Goal: Transaction & Acquisition: Obtain resource

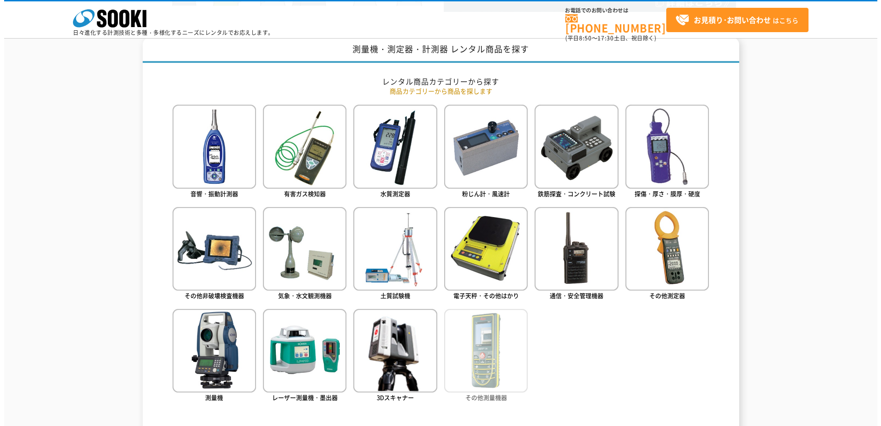
scroll to position [367, 0]
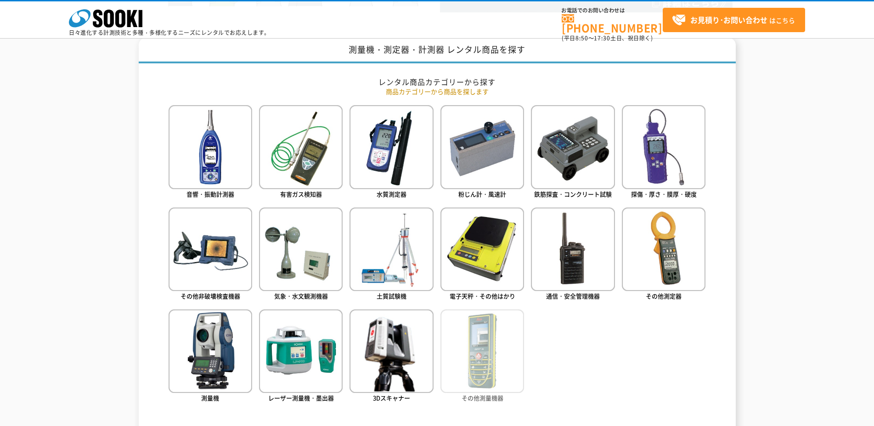
click at [499, 324] on img at bounding box center [482, 351] width 84 height 84
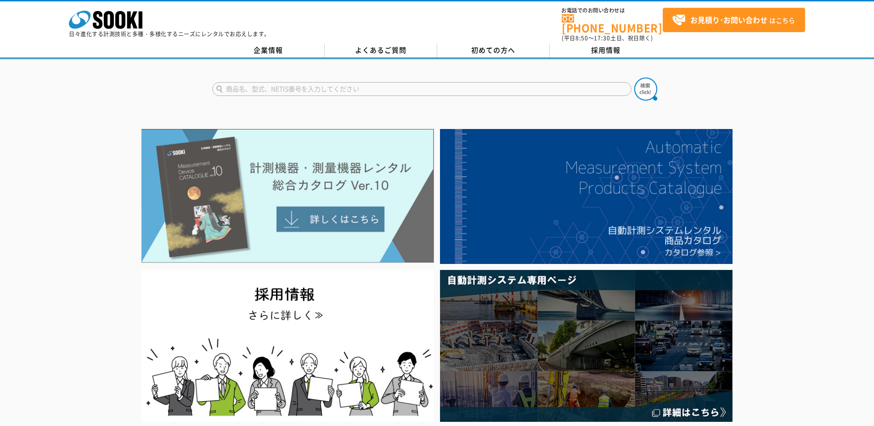
click at [327, 219] on img at bounding box center [287, 196] width 292 height 134
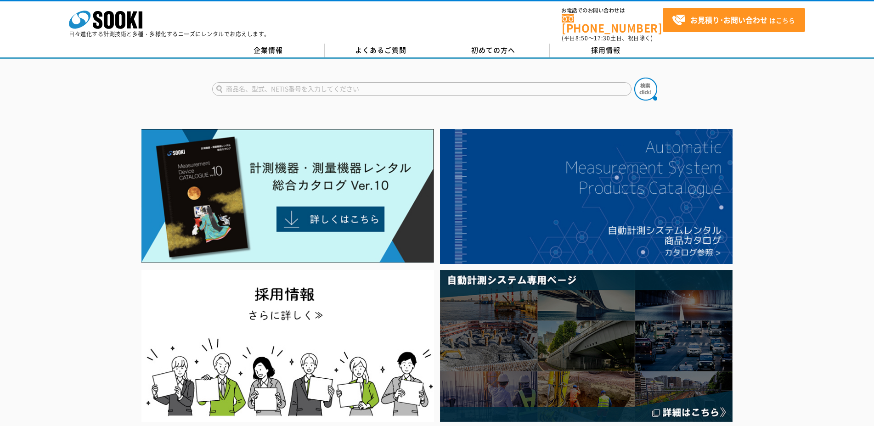
click at [308, 85] on input "text" at bounding box center [421, 89] width 419 height 14
type input "ストップウオッチ"
click at [634, 78] on button at bounding box center [645, 89] width 23 height 23
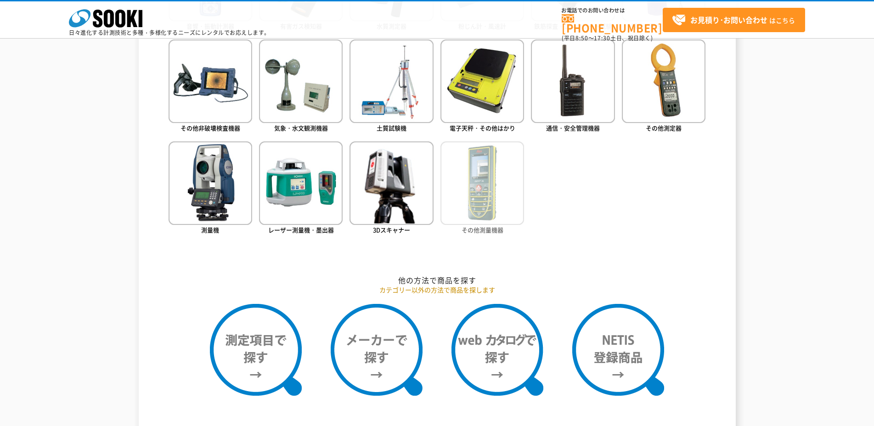
scroll to position [689, 0]
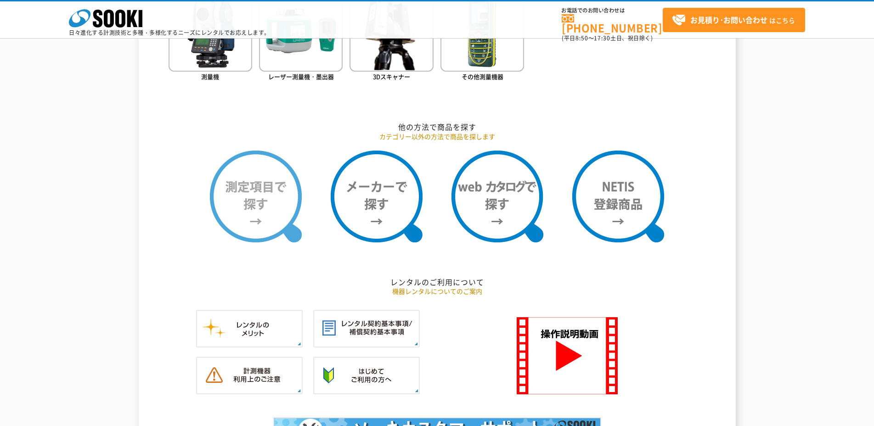
click at [270, 200] on img at bounding box center [256, 197] width 92 height 92
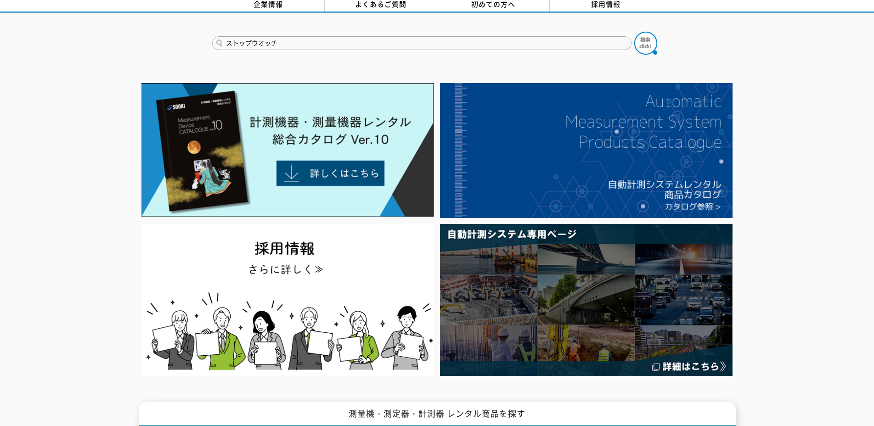
scroll to position [0, 0]
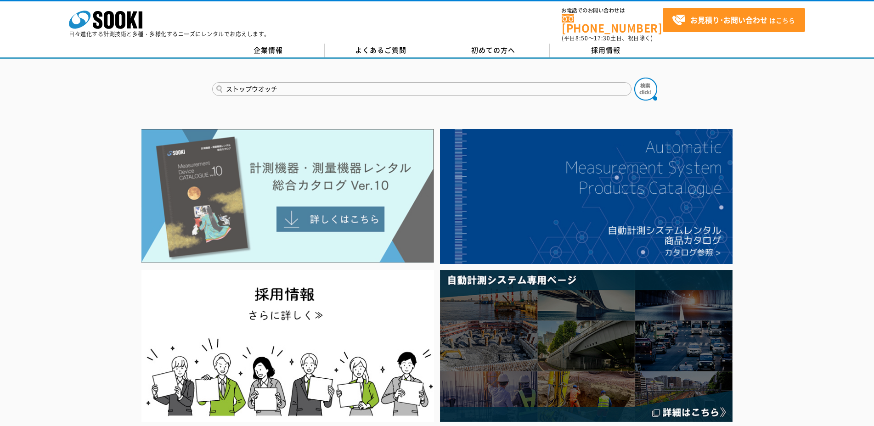
click at [296, 207] on img at bounding box center [287, 196] width 292 height 134
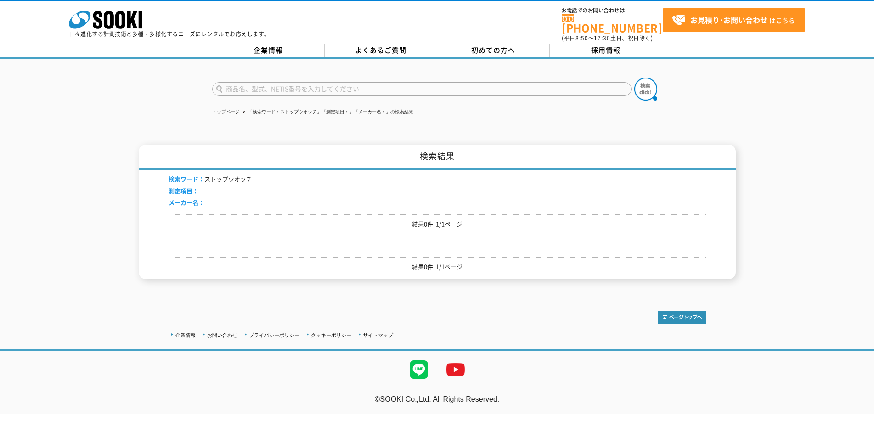
click at [461, 219] on p "結果0件 1/1ページ" at bounding box center [436, 224] width 537 height 10
click at [446, 257] on div "結果0件 1/1ページ" at bounding box center [436, 268] width 537 height 22
click at [674, 311] on img at bounding box center [681, 317] width 48 height 12
click at [671, 312] on img at bounding box center [681, 317] width 48 height 12
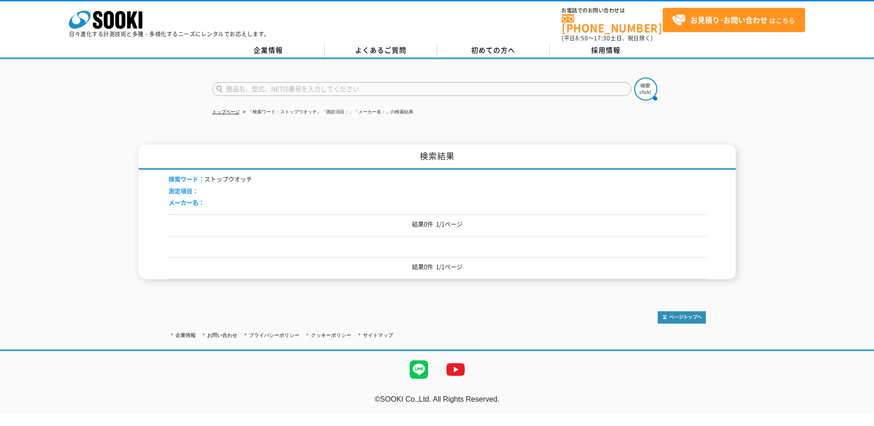
click at [670, 305] on p at bounding box center [681, 313] width 48 height 22
click at [201, 118] on div "トップページ 「検索ワード：ストップウオッチ」「測定項目：」「メーカー名：」の検索結果 検索結果 検索ワード： ストップウオッチ 測定項目： メーカー名： 結…" at bounding box center [437, 176] width 874 height 234
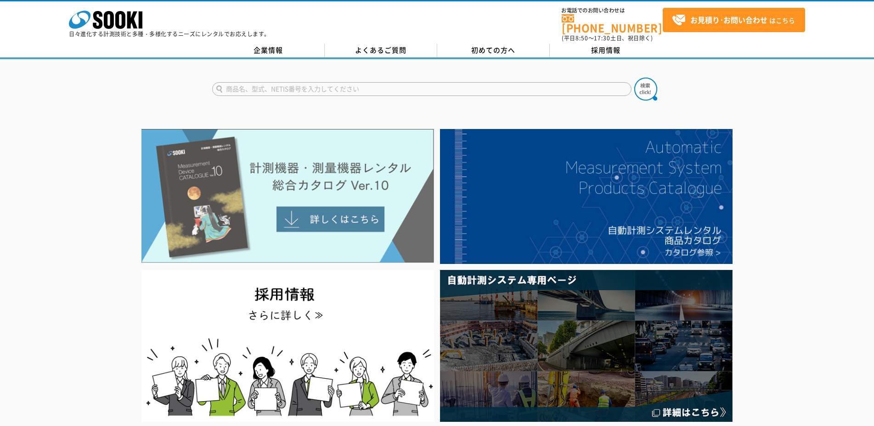
click at [319, 218] on img at bounding box center [287, 196] width 292 height 134
